Goal: Information Seeking & Learning: Learn about a topic

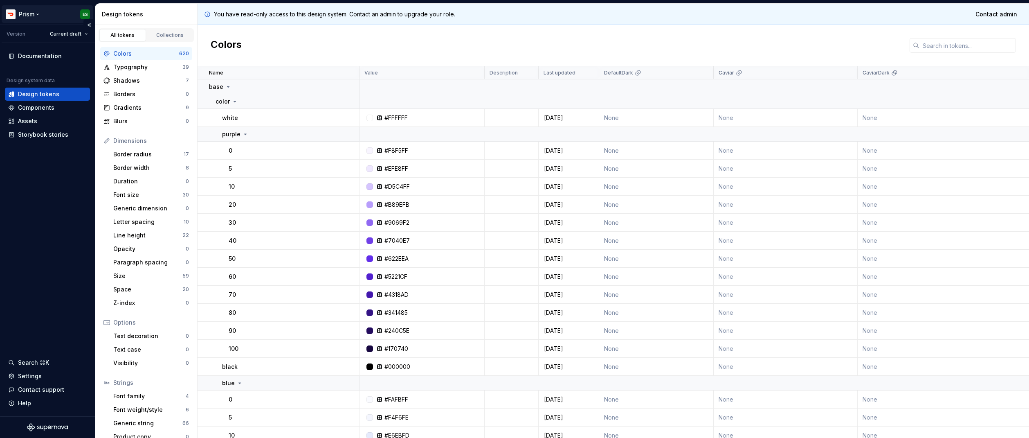
click at [23, 19] on html "Prism ES Version Current draft Documentation Design system data Design tokens C…" at bounding box center [514, 219] width 1029 height 438
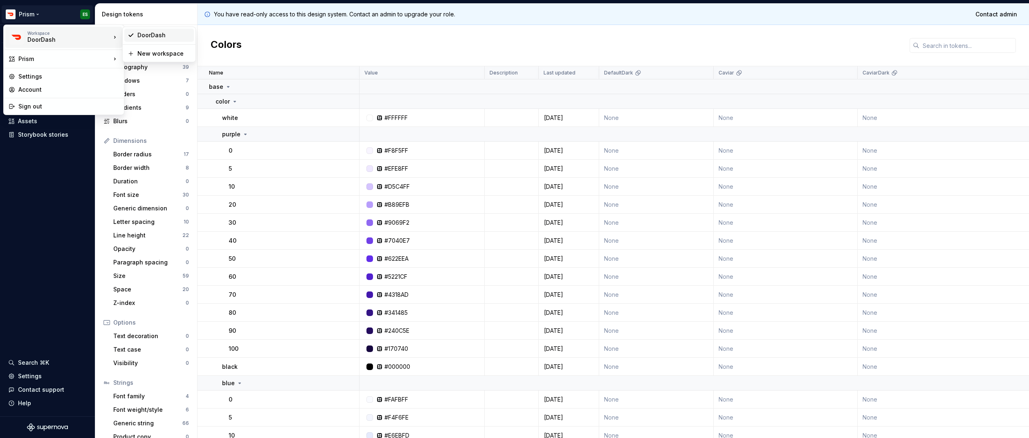
click at [163, 33] on div "DoorDash" at bounding box center [163, 35] width 53 height 8
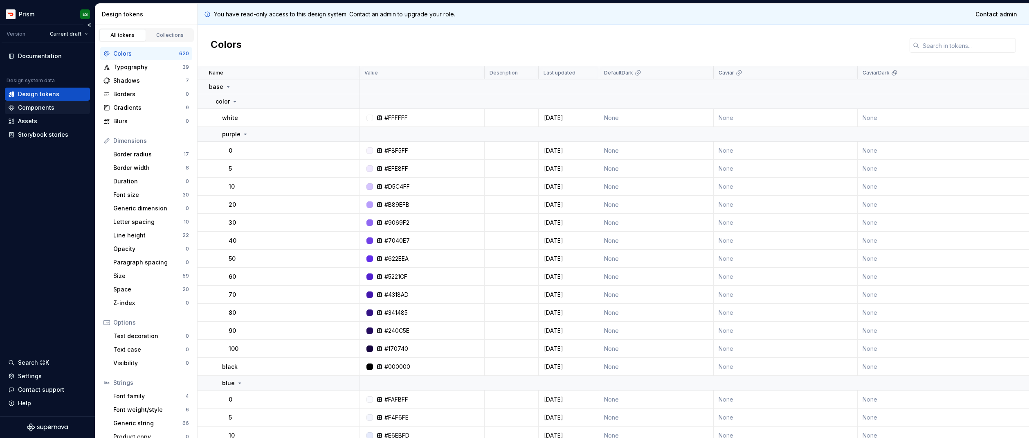
click at [34, 110] on div "Components" at bounding box center [36, 108] width 36 height 8
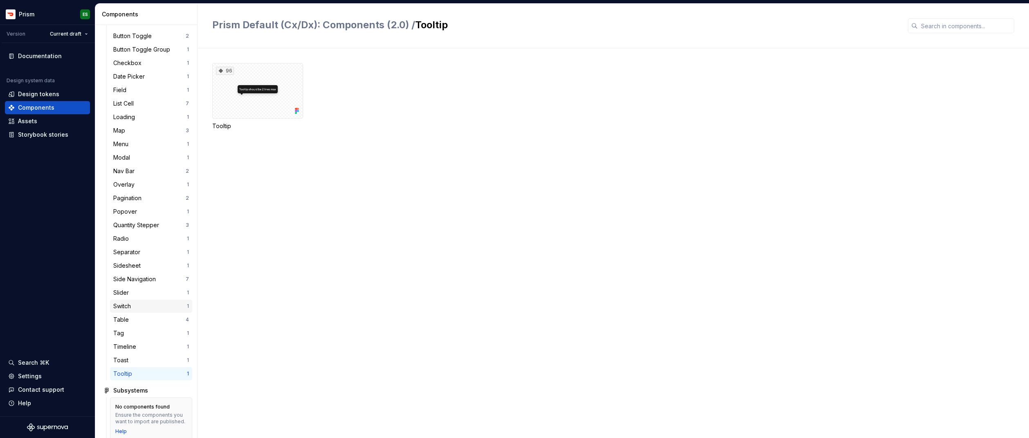
scroll to position [228, 0]
click at [137, 357] on div "Toast" at bounding box center [150, 354] width 74 height 8
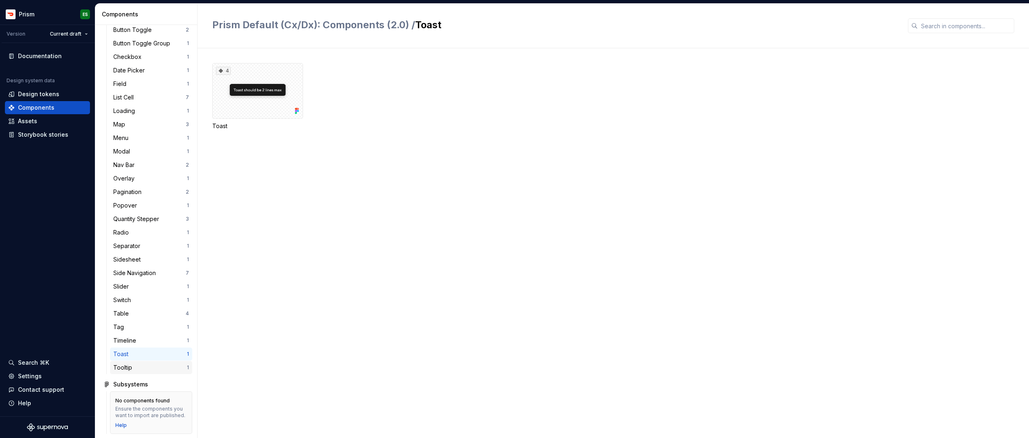
click at [162, 365] on div "Tooltip" at bounding box center [150, 367] width 74 height 8
click at [141, 206] on div "Popover" at bounding box center [150, 205] width 74 height 8
click at [147, 176] on div "Overlay" at bounding box center [150, 178] width 74 height 8
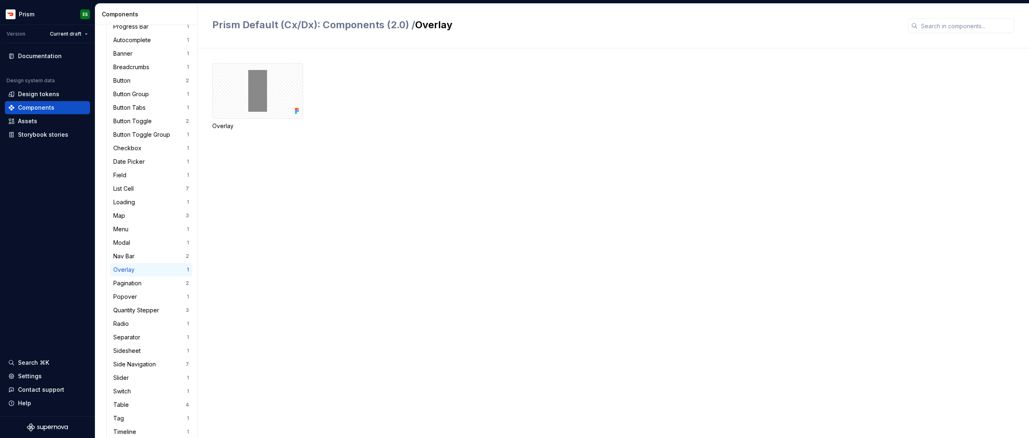
scroll to position [113, 0]
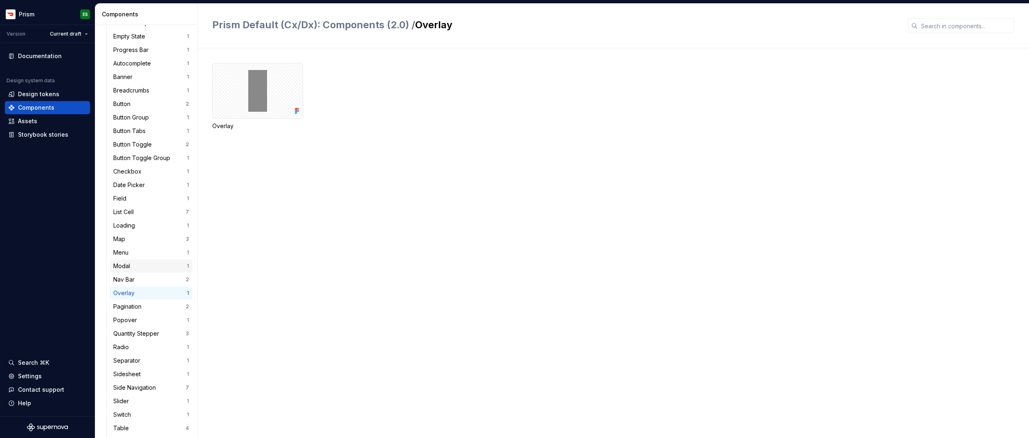
click at [150, 270] on div "Modal 1" at bounding box center [151, 265] width 82 height 13
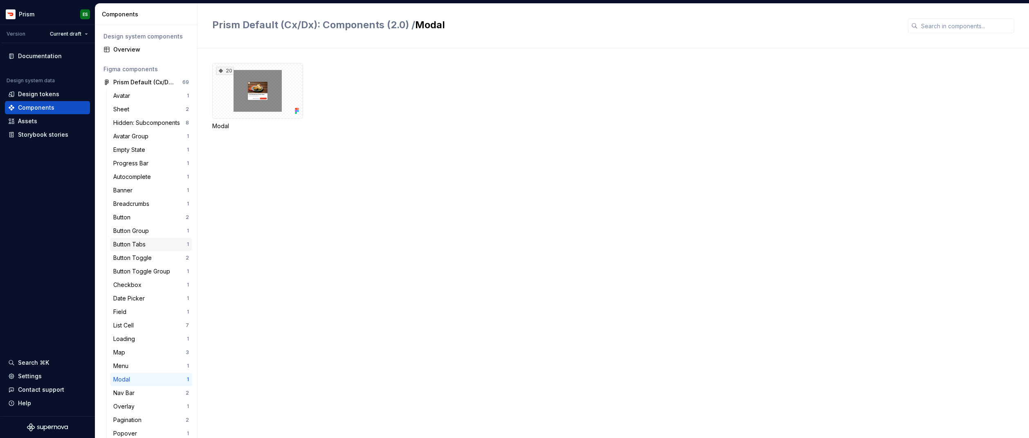
click at [147, 244] on div "Button Tabs" at bounding box center [131, 244] width 36 height 8
click at [147, 257] on div "Button Toggle" at bounding box center [134, 258] width 42 height 8
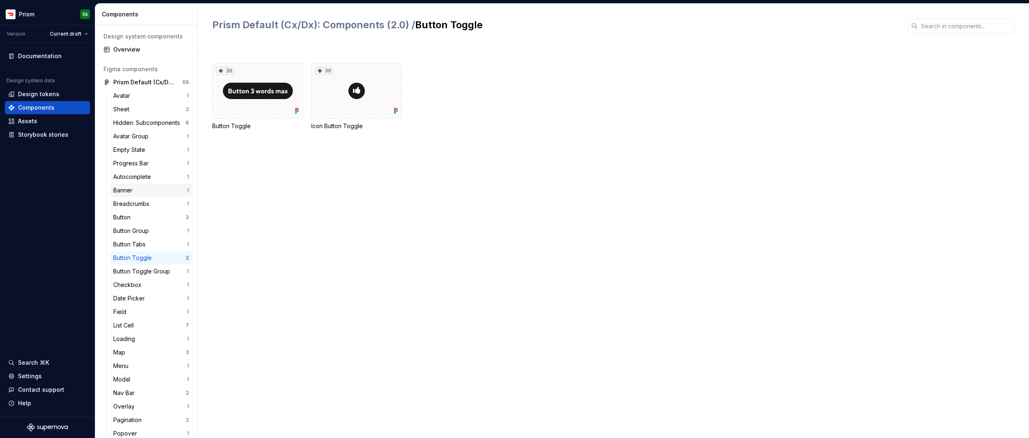
click at [149, 189] on div "Banner" at bounding box center [150, 190] width 74 height 8
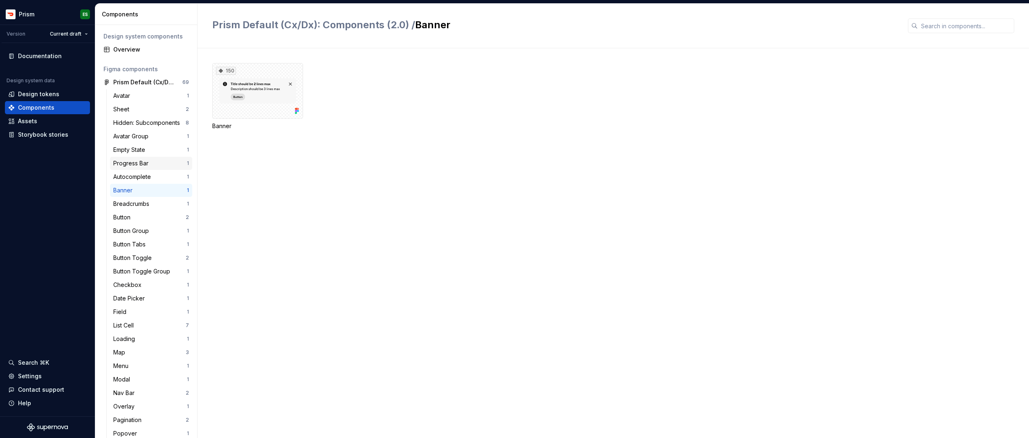
click at [152, 166] on div "Progress Bar" at bounding box center [150, 163] width 74 height 8
click at [155, 150] on div "Empty State" at bounding box center [150, 150] width 74 height 8
click at [157, 85] on div "Prism Default (Cx/Dx): Components (2.0)" at bounding box center [143, 82] width 61 height 8
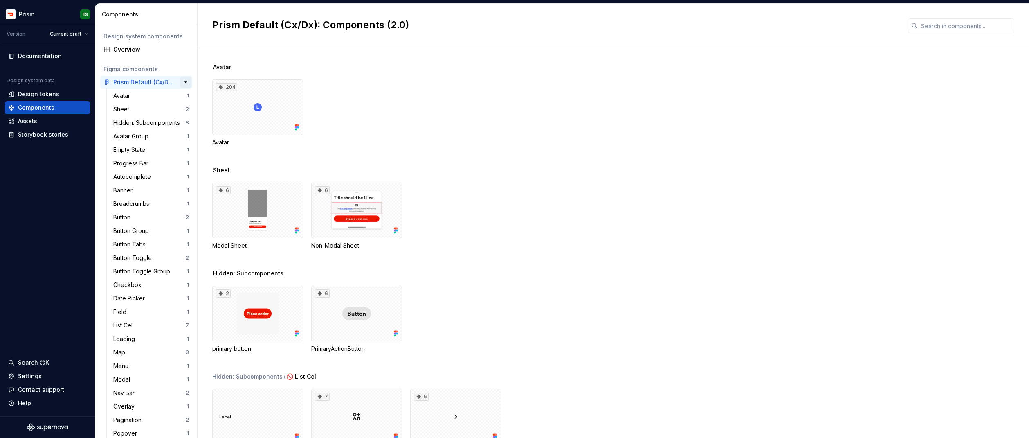
click at [180, 83] on button "button" at bounding box center [185, 82] width 11 height 11
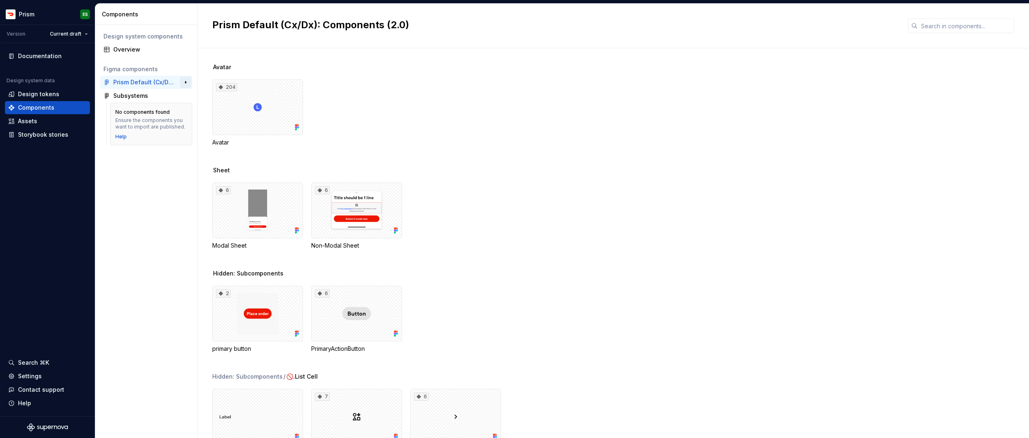
click at [180, 84] on button "button" at bounding box center [185, 82] width 11 height 11
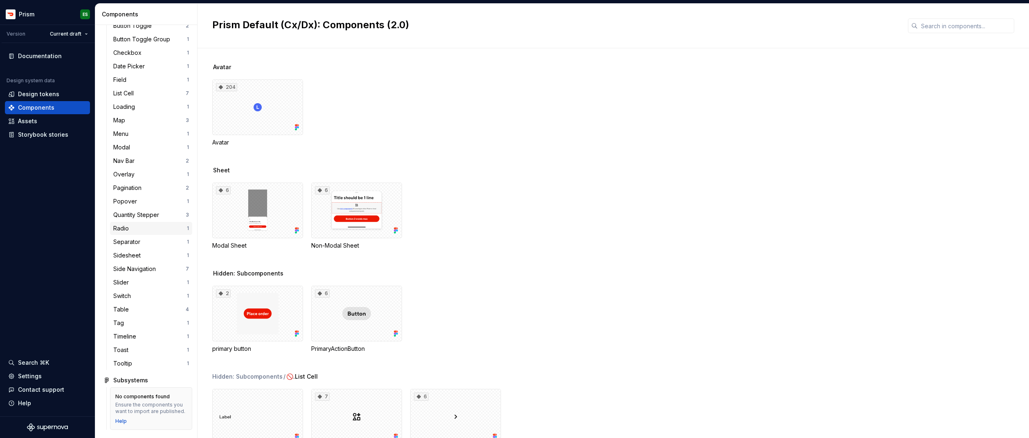
scroll to position [239, 0]
click at [149, 347] on div "Toast" at bounding box center [150, 350] width 74 height 8
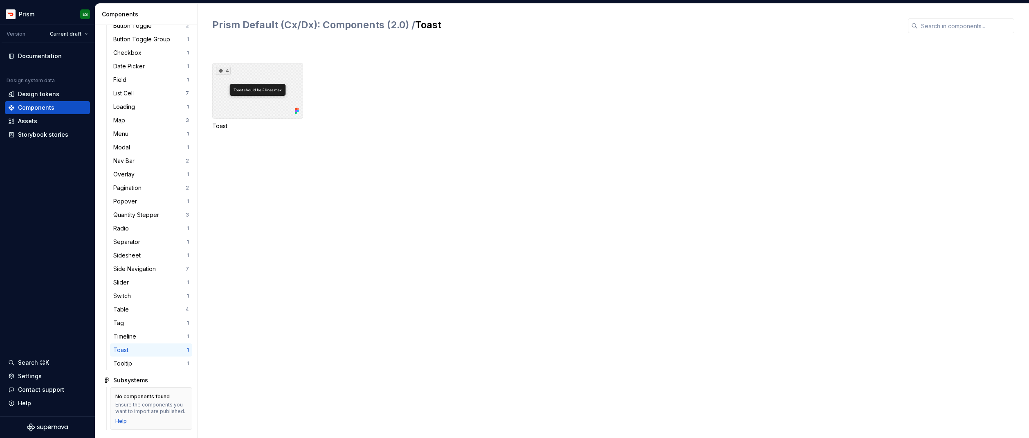
click at [268, 101] on div "4" at bounding box center [257, 91] width 91 height 56
